Goal: Information Seeking & Learning: Learn about a topic

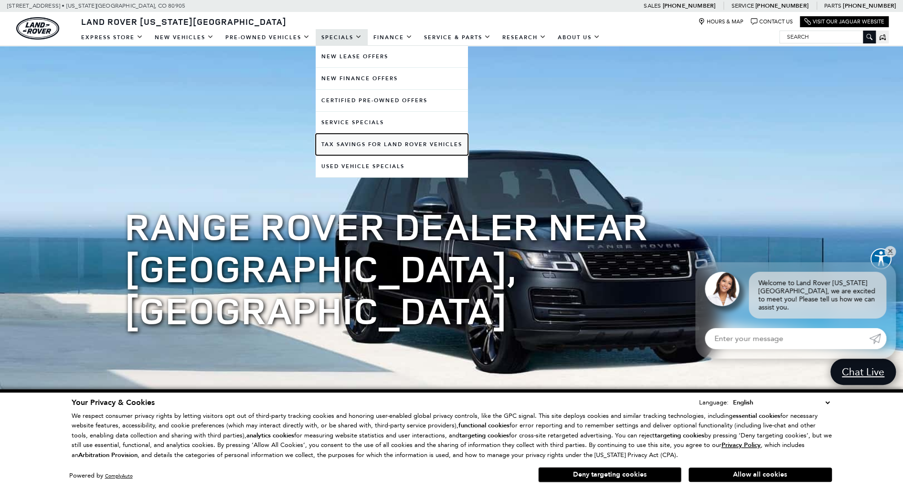
click at [378, 144] on link "Tax Savings for Land Rover Vehicles" at bounding box center [391, 144] width 152 height 21
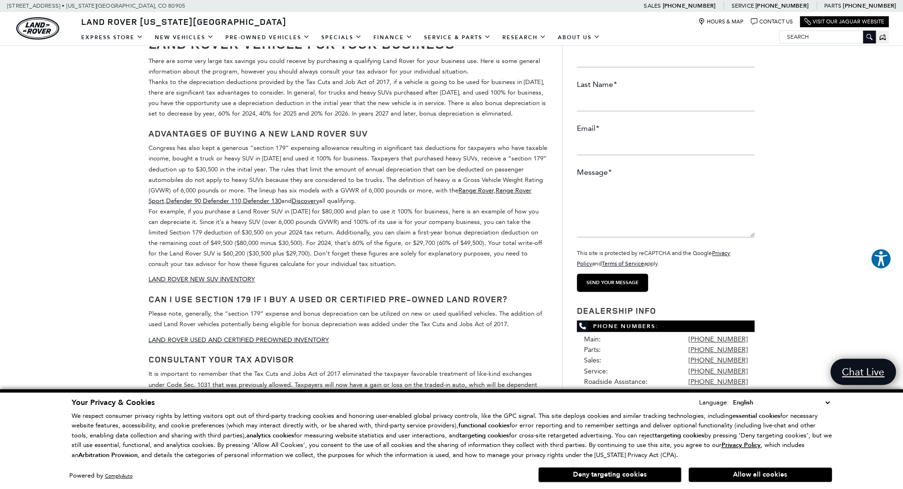
scroll to position [94, 0]
drag, startPoint x: 185, startPoint y: 243, endPoint x: 229, endPoint y: 243, distance: 43.9
click at [229, 243] on p "Congress has also kept a generous “section 179” expensing allowance resulting i…" at bounding box center [347, 206] width 399 height 126
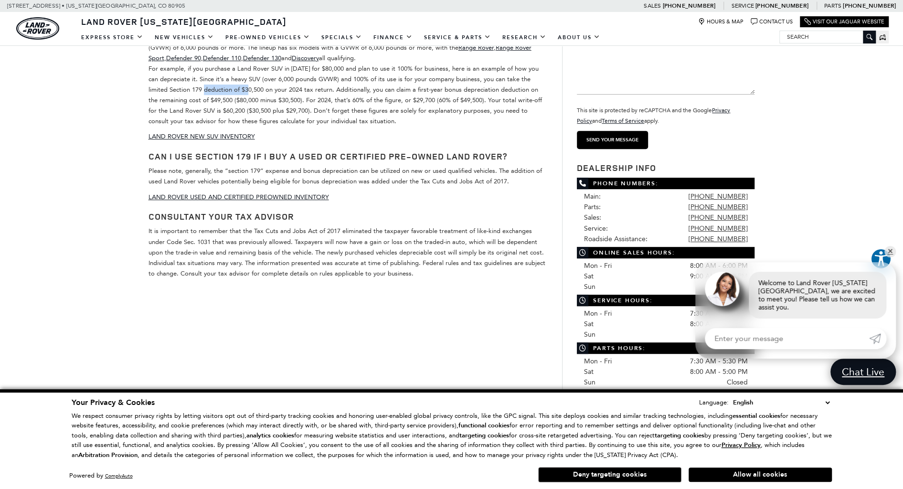
scroll to position [238, 0]
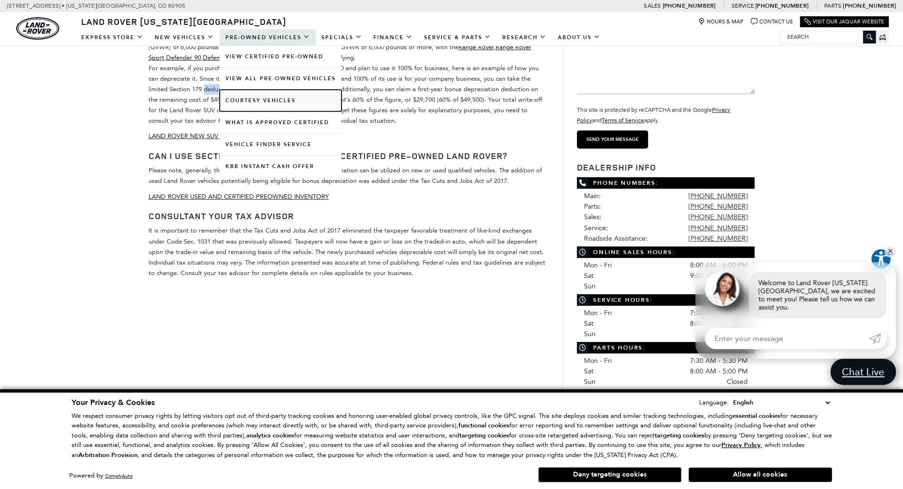
click at [262, 96] on link "Courtesy Vehicles" at bounding box center [281, 100] width 122 height 21
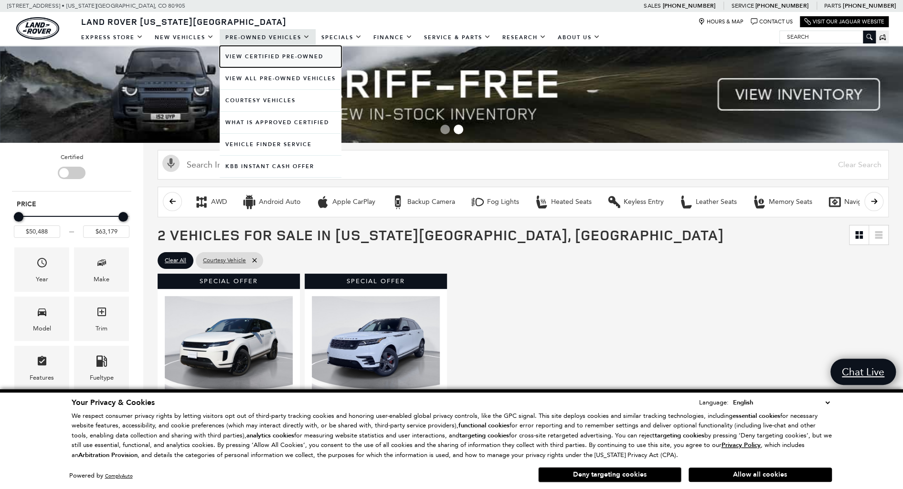
click at [270, 56] on link "View Certified Pre-Owned" at bounding box center [281, 56] width 122 height 21
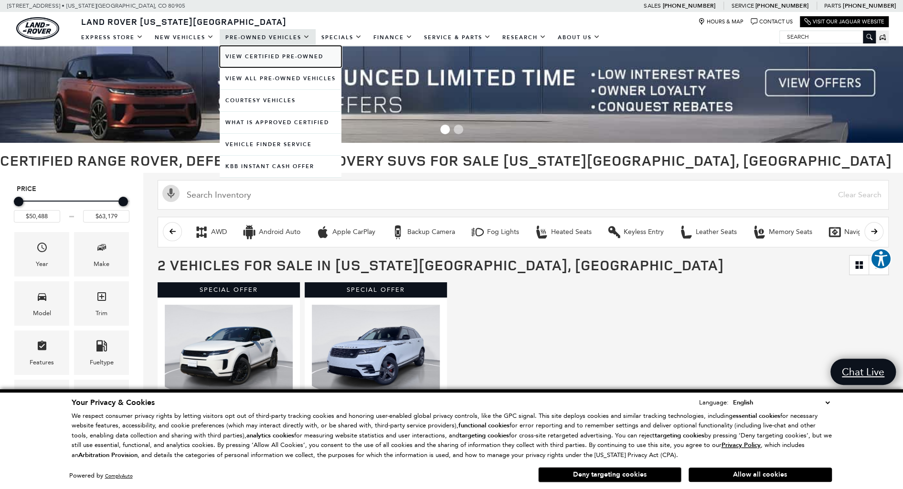
click at [260, 54] on link "View Certified Pre-Owned" at bounding box center [281, 56] width 122 height 21
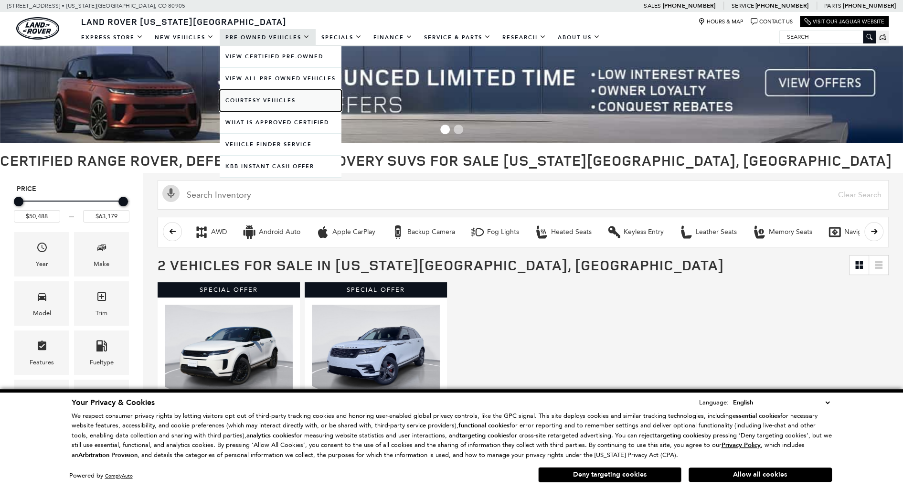
click at [264, 96] on link "Courtesy Vehicles" at bounding box center [281, 100] width 122 height 21
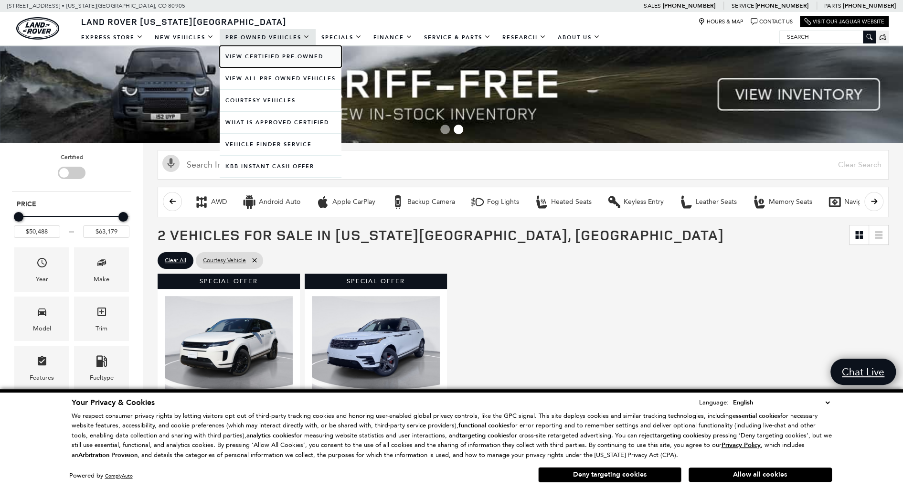
click at [264, 58] on link "View Certified Pre-Owned" at bounding box center [281, 56] width 122 height 21
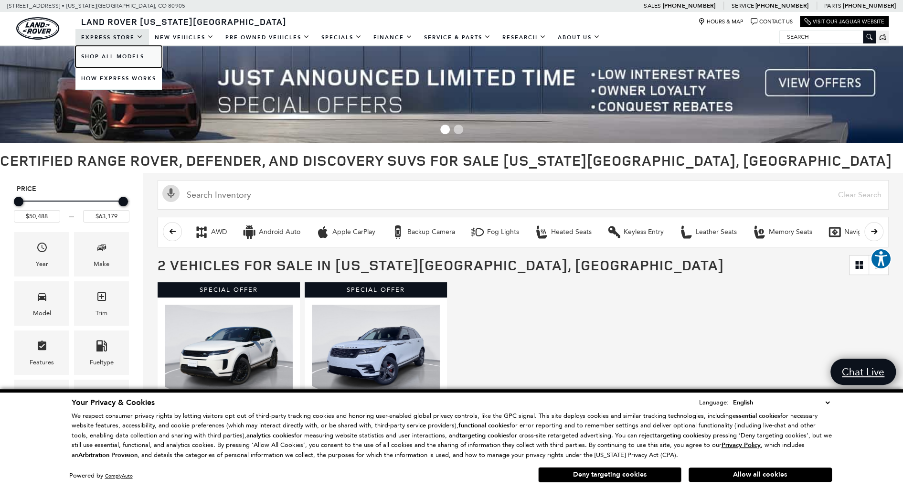
click at [126, 54] on link "Shop All Models" at bounding box center [118, 56] width 86 height 21
